Goal: Check status: Check status

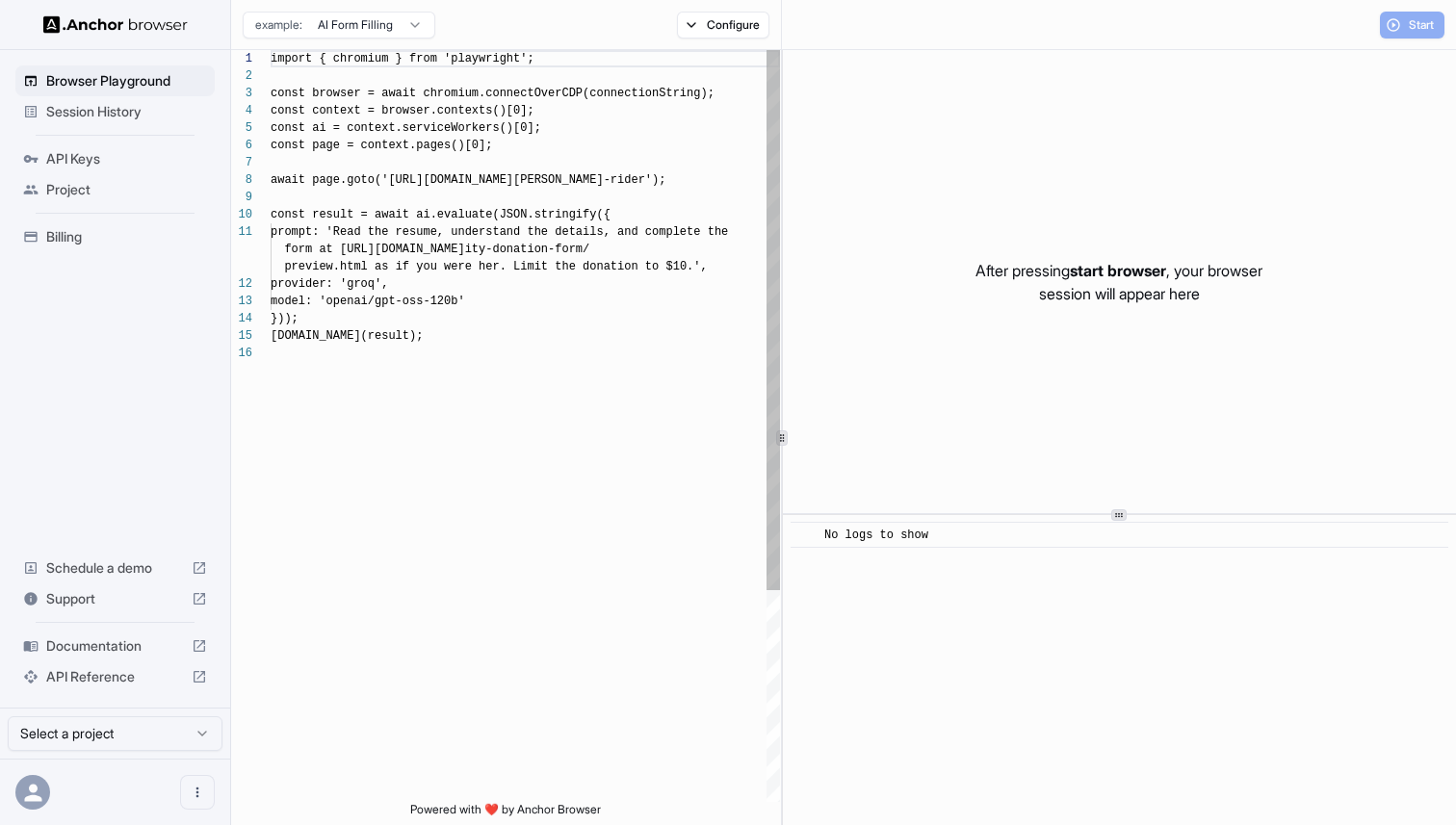
scroll to position [173, 0]
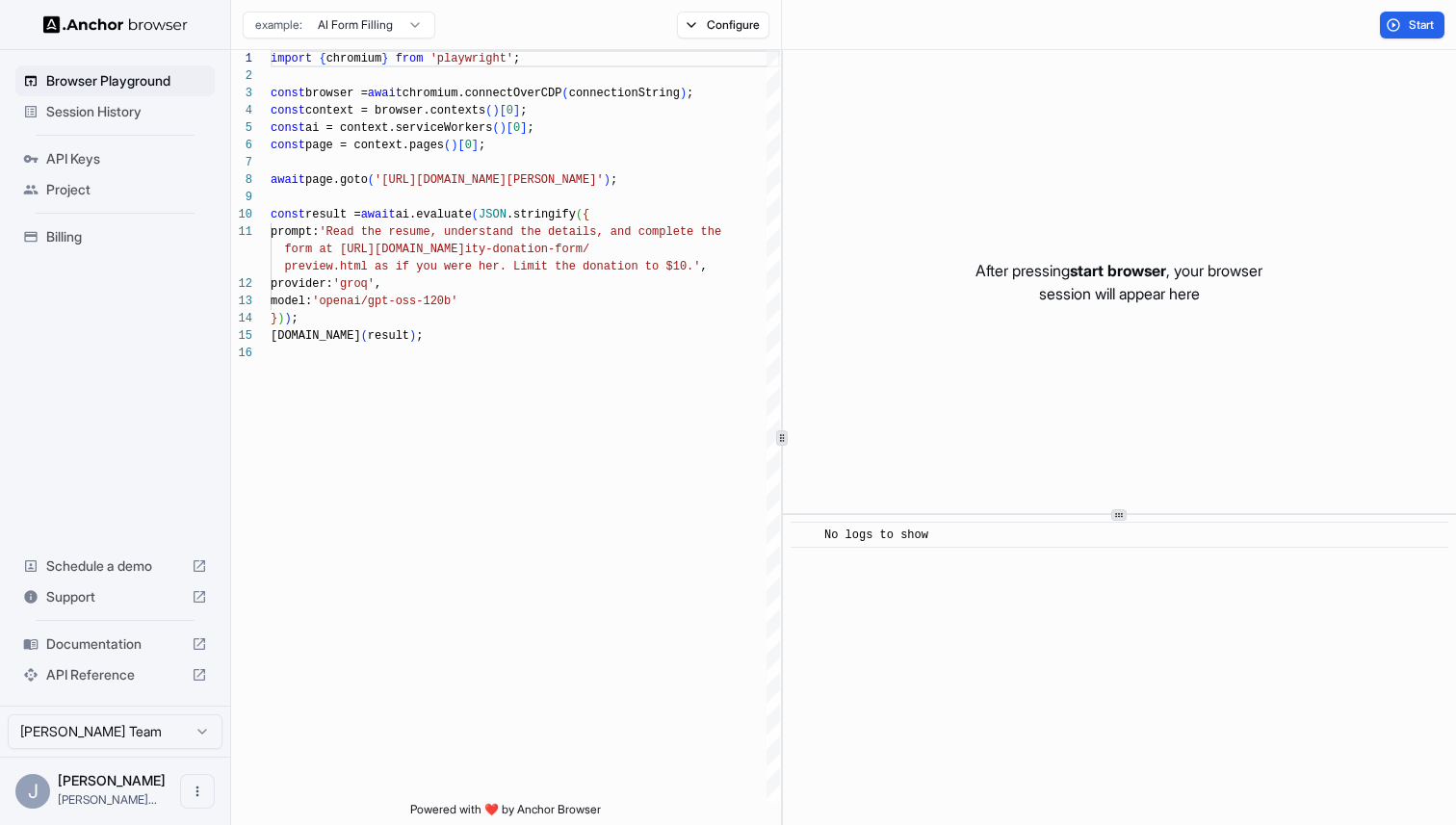
click at [144, 114] on span "Session History" at bounding box center [126, 112] width 161 height 19
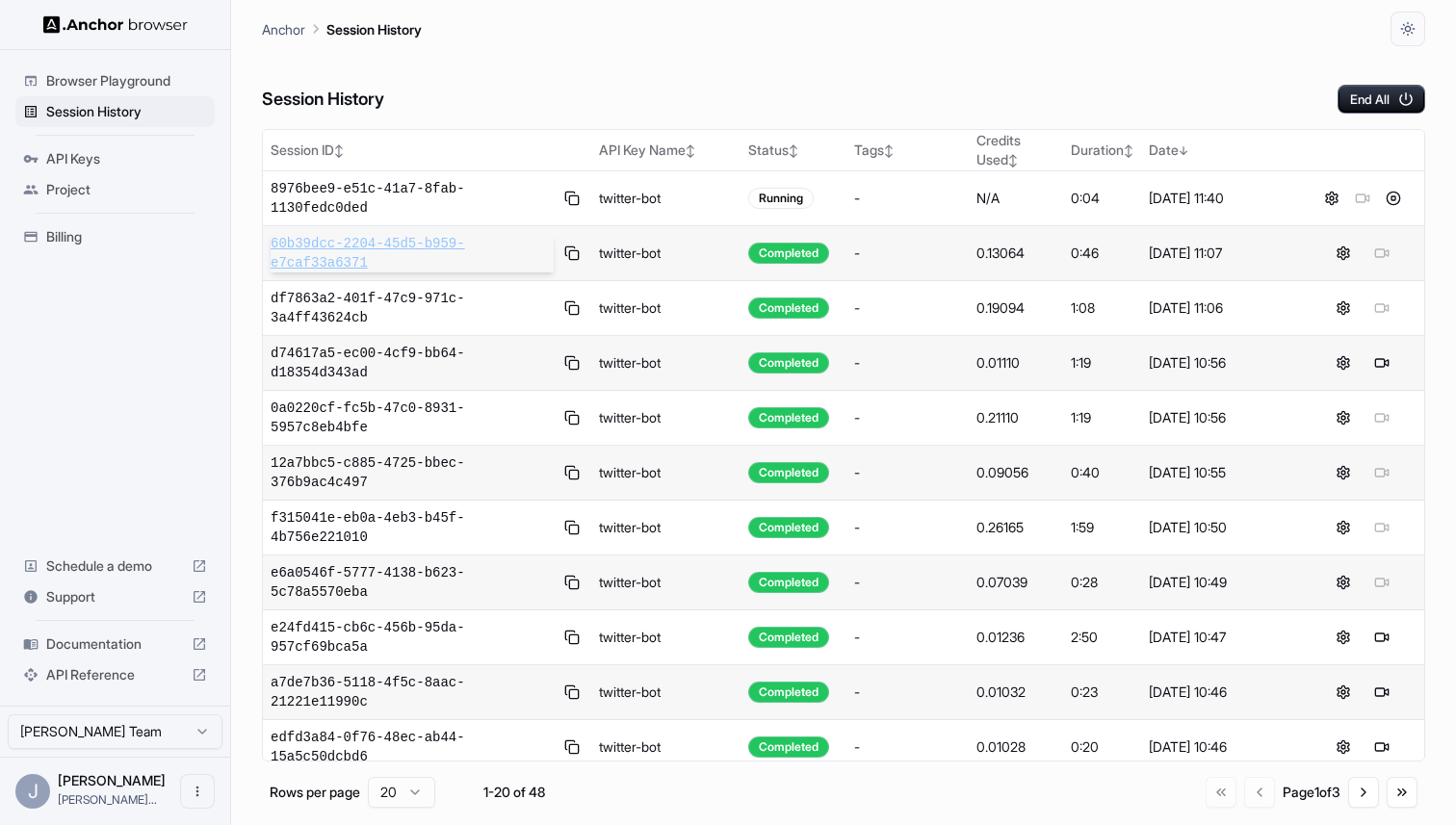
click at [361, 258] on span "60b39dcc-2204-45d5-b959-e7caf33a6371" at bounding box center [412, 253] width 283 height 39
